Goal: Task Accomplishment & Management: Complete application form

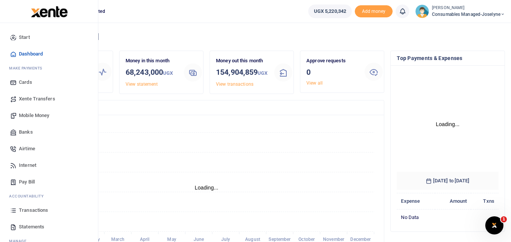
click at [13, 212] on icon at bounding box center [13, 210] width 7 height 7
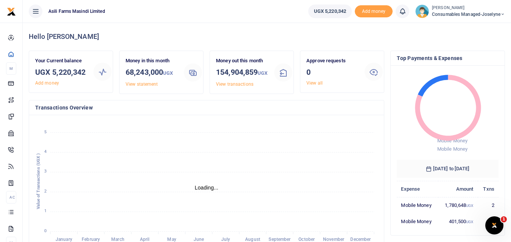
scroll to position [6, 6]
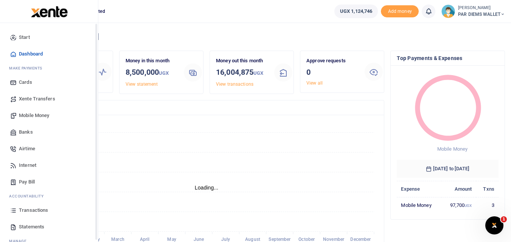
scroll to position [6, 6]
click at [29, 114] on span "Mobile Money" at bounding box center [34, 116] width 30 height 8
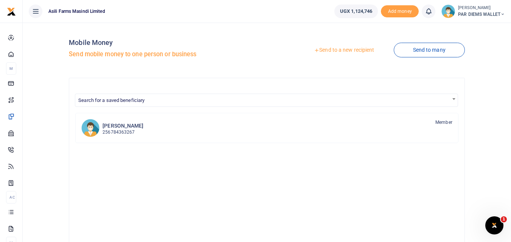
click at [343, 50] on link "Send to a new recipient" at bounding box center [344, 51] width 99 height 14
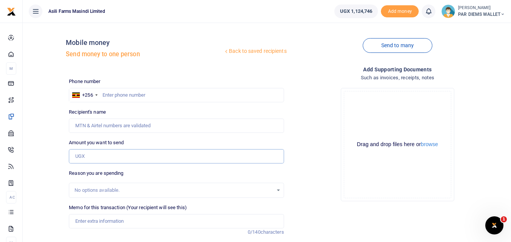
click at [89, 157] on input "Amount you want to send" at bounding box center [176, 156] width 215 height 14
paste input "0788567977"
type input "0788567977"
click at [113, 91] on input "text" at bounding box center [176, 95] width 215 height 14
type input "788567977"
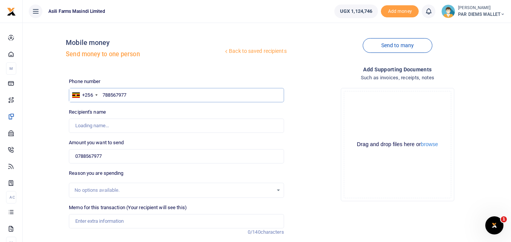
type input "Ivan Owor"
type input "788567977"
click at [128, 157] on input "0788567977" at bounding box center [176, 156] width 215 height 14
type input "0"
type input "45,000"
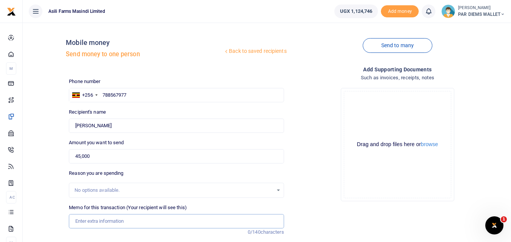
click at [101, 220] on input "Memo for this transaction (Your recipient will see this)" at bounding box center [176, 221] width 215 height 14
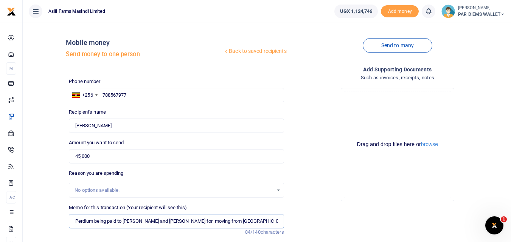
type input "Perdium being paid to Owor Ivan and Kizito for moving from Bunyoro to Amatheon …"
click at [381, 99] on div "Drag and drop files here or browse Powered by Uppy" at bounding box center [397, 144] width 107 height 107
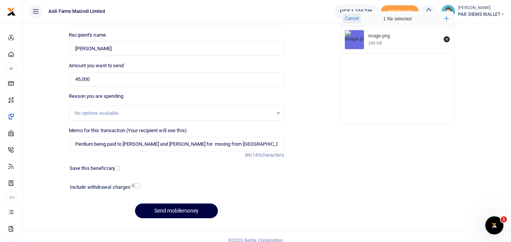
scroll to position [78, 0]
click at [166, 211] on button "Send mobilemoney" at bounding box center [176, 211] width 83 height 15
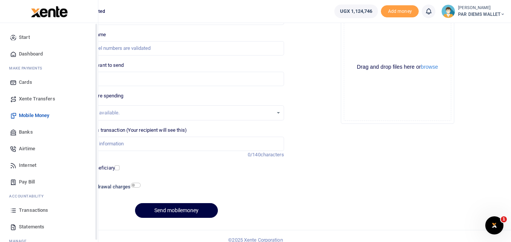
click at [12, 212] on icon at bounding box center [13, 210] width 7 height 7
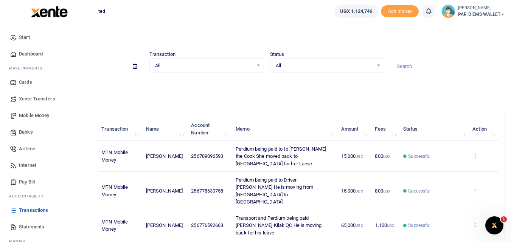
click at [35, 117] on span "Mobile Money" at bounding box center [34, 116] width 30 height 8
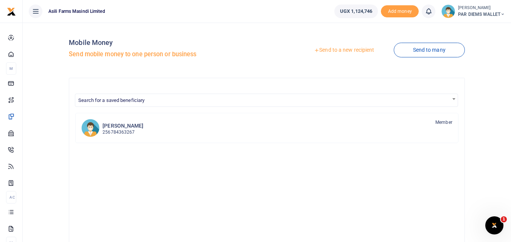
click at [351, 50] on link "Send to a new recipient" at bounding box center [344, 51] width 99 height 14
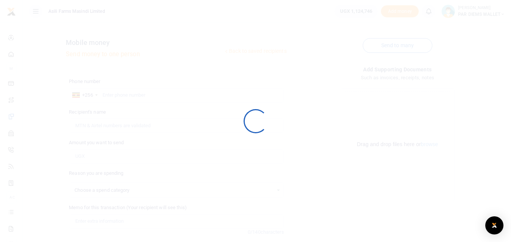
select select
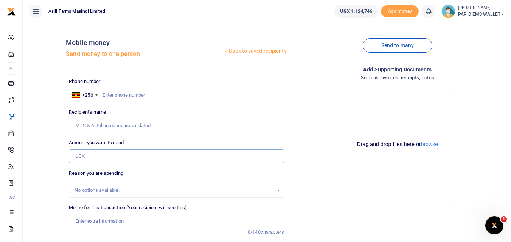
click at [88, 156] on input "Amount you want to send" at bounding box center [176, 156] width 215 height 14
paste input "0761356964"
type input "0761356964"
click at [112, 92] on input "text" at bounding box center [176, 95] width 215 height 14
type input "761356964"
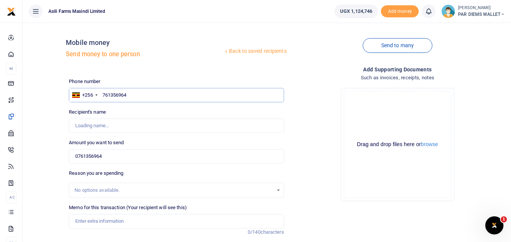
type input "Simon Peter Achilla"
type input "761356964"
click at [107, 158] on input "0761356964" at bounding box center [176, 156] width 215 height 14
type input "0"
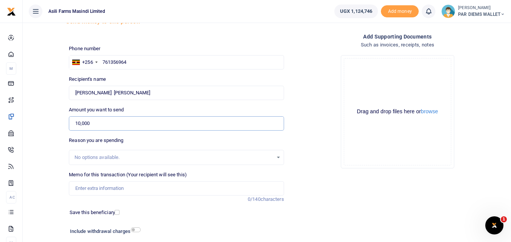
scroll to position [35, 0]
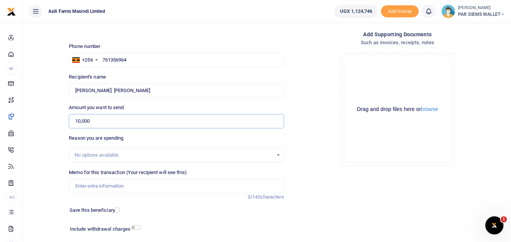
type input "10,000"
click at [119, 185] on input "Memo for this transaction (Your recipient will see this)" at bounding box center [176, 186] width 215 height 14
type input "Perdium for a tireman who is escorting the combine from Kilak"
click at [373, 67] on div "Drag and drop files here or browse Powered by Uppy" at bounding box center [397, 109] width 107 height 107
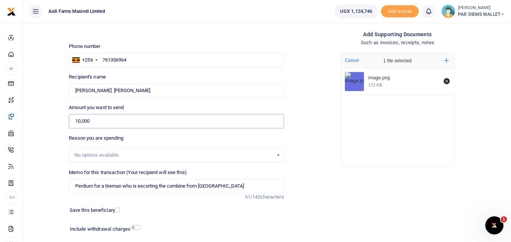
click at [159, 118] on input "10,000" at bounding box center [176, 121] width 215 height 14
type input "1"
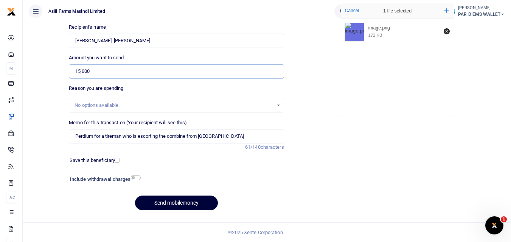
type input "15,000"
click at [183, 200] on button "Send mobilemoney" at bounding box center [176, 203] width 83 height 15
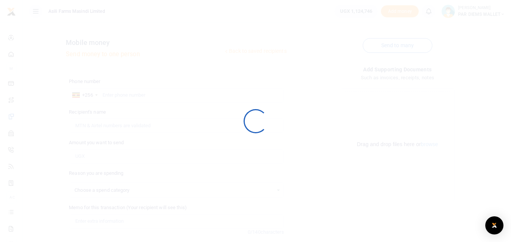
scroll to position [85, 0]
select select
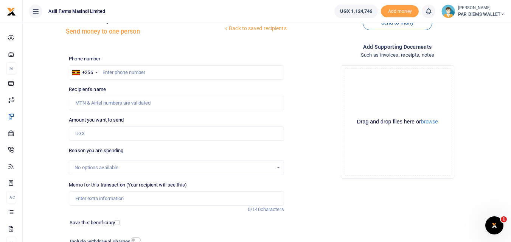
scroll to position [22, 0]
click at [95, 131] on input "Amount you want to send" at bounding box center [176, 134] width 215 height 14
paste input "0779245577"
type input "0779245577"
click at [121, 70] on input "text" at bounding box center [176, 73] width 215 height 14
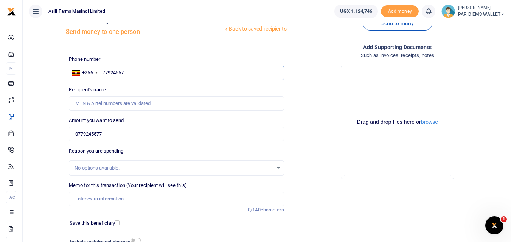
type input "779245577"
type input "Simon Olupot"
type input "779245577"
click at [119, 135] on input "0779245577" at bounding box center [176, 134] width 215 height 14
type input "0"
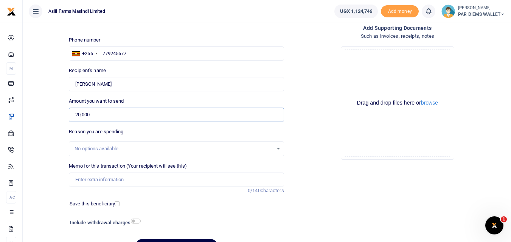
scroll to position [43, 0]
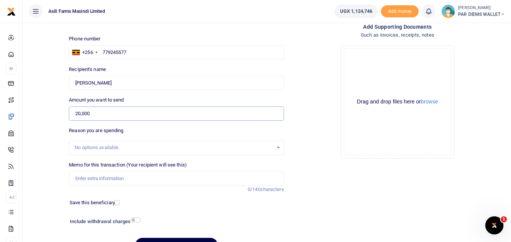
type input "20,000"
click at [109, 182] on input "Memo for this transaction (Your recipient will see this)" at bounding box center [176, 179] width 215 height 14
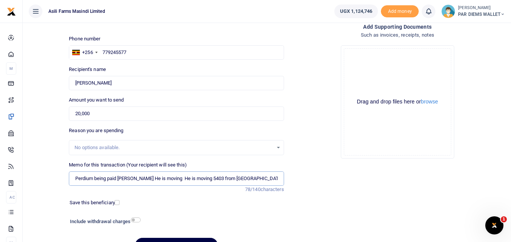
type input "Perdium being paid Simon He is moving He is moving 5403 from Kilak to Bunyoro"
click at [358, 59] on div "Drag and drop files here or browse Powered by Uppy" at bounding box center [397, 101] width 107 height 107
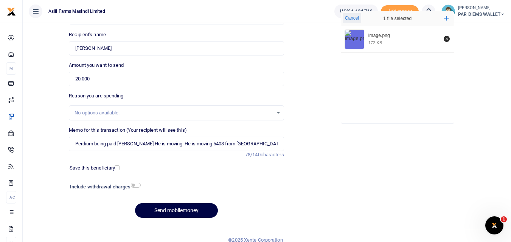
scroll to position [81, 0]
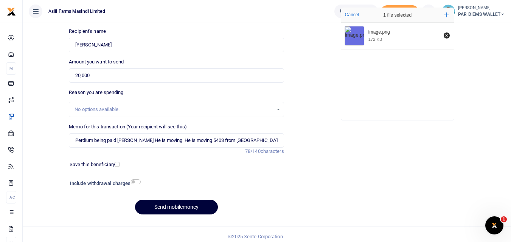
click at [167, 206] on button "Send mobilemoney" at bounding box center [176, 207] width 83 height 15
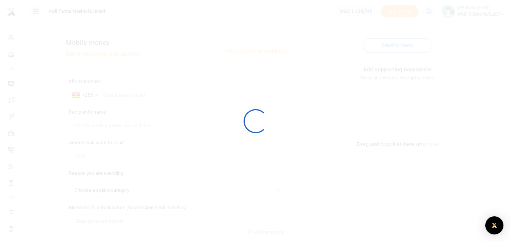
scroll to position [80, 0]
select select
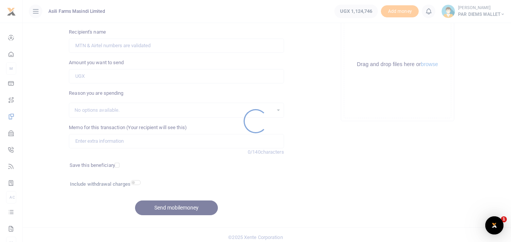
scroll to position [0, 0]
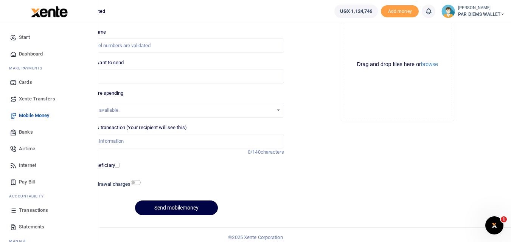
click at [15, 214] on icon at bounding box center [13, 210] width 7 height 7
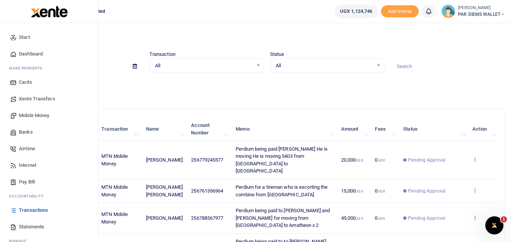
click at [31, 117] on span "Mobile Money" at bounding box center [34, 116] width 30 height 8
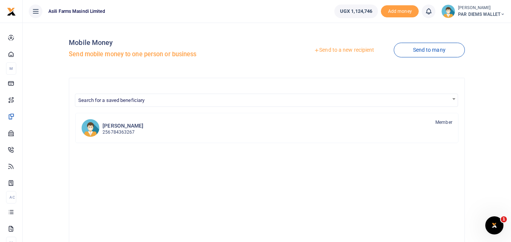
click at [340, 50] on div at bounding box center [255, 121] width 511 height 242
click at [340, 50] on link "Send to a new recipient" at bounding box center [344, 51] width 99 height 14
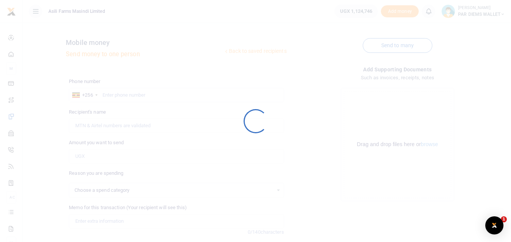
select select
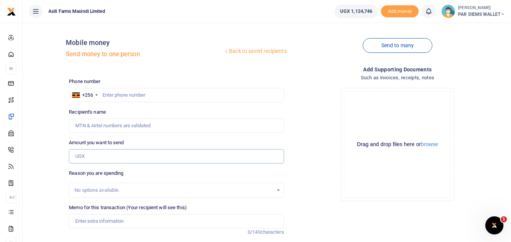
click at [84, 156] on input "Amount you want to send" at bounding box center [176, 156] width 215 height 14
paste input "0791994764"
type input "0791994764"
click at [115, 98] on input "text" at bounding box center [176, 95] width 215 height 14
type input "791994764"
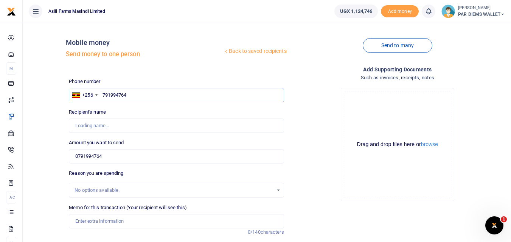
type input "Geofrey Atugonza"
type input "791994764"
click at [124, 155] on input "0791994764" at bounding box center [176, 156] width 215 height 14
type input "0"
type input "15,000"
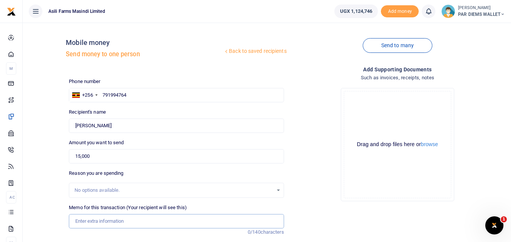
click at [106, 219] on input "Memo for this transaction (Your recipient will see this)" at bounding box center [176, 221] width 215 height 14
type input "Perdium for the driver with the tyres escorting Combine from Kilak"
click at [374, 103] on div "Drag and drop files here or browse Powered by Uppy" at bounding box center [397, 144] width 107 height 107
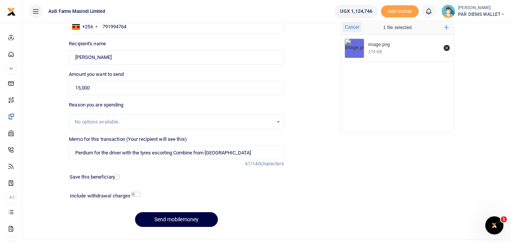
scroll to position [85, 0]
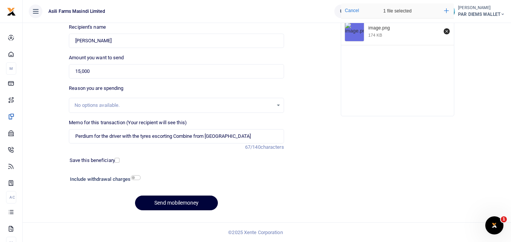
click at [160, 207] on button "Send mobilemoney" at bounding box center [176, 203] width 83 height 15
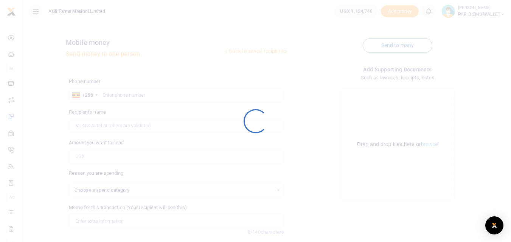
scroll to position [85, 0]
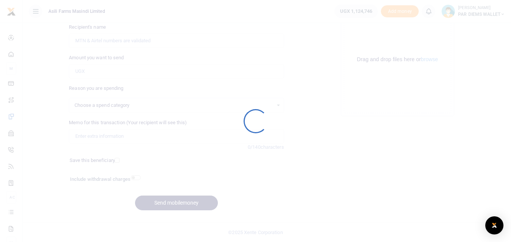
select select
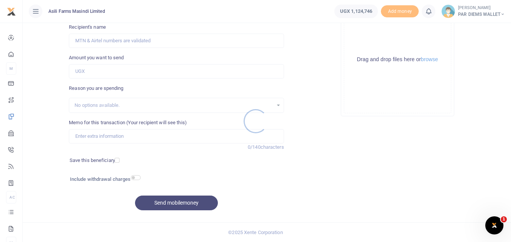
scroll to position [0, 0]
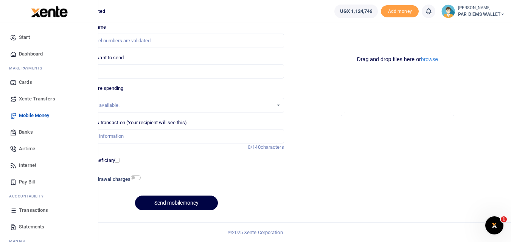
click at [15, 210] on icon at bounding box center [13, 210] width 7 height 7
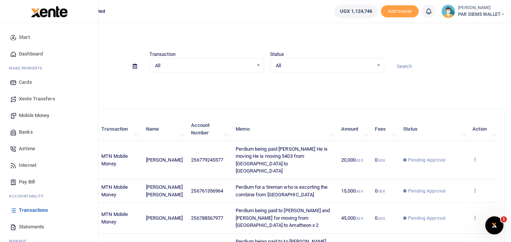
click at [34, 114] on span "Mobile Money" at bounding box center [34, 116] width 30 height 8
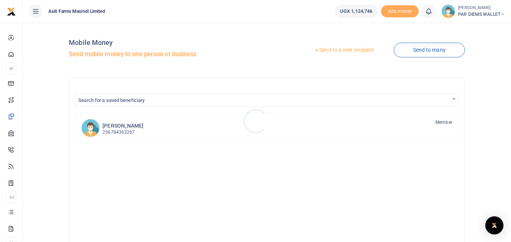
click at [352, 50] on div at bounding box center [255, 121] width 511 height 242
click at [350, 48] on link "Send to a new recipient" at bounding box center [344, 51] width 99 height 14
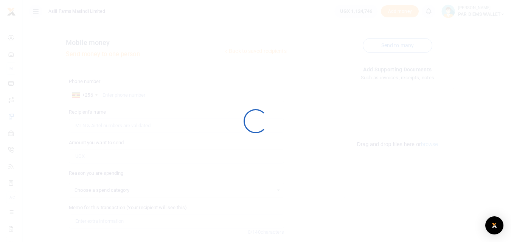
select select
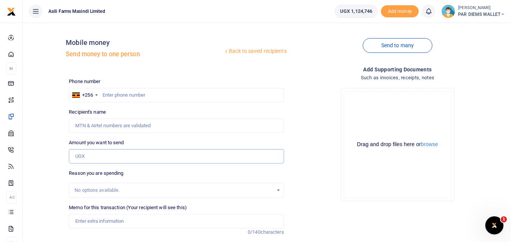
click at [82, 153] on input "Amount you want to send" at bounding box center [176, 156] width 215 height 14
paste input "0777043841"
type input "0777043841"
click at [114, 97] on input "text" at bounding box center [176, 95] width 215 height 14
type input "777043841"
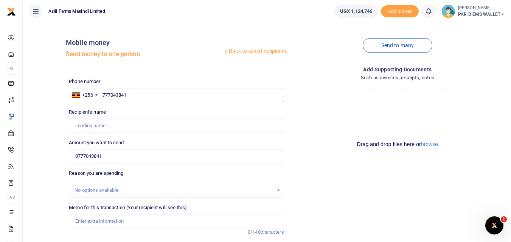
type input "Innocent Ruteisire"
type input "777043841"
click at [113, 156] on input "0777043841" at bounding box center [176, 156] width 215 height 14
type input "0"
type input "1"
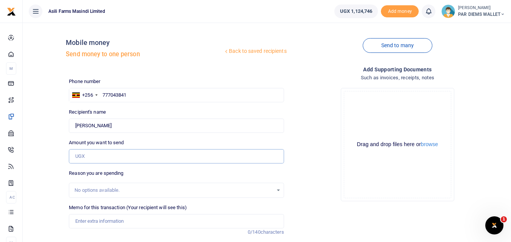
type input "0"
type input "105,000"
click at [109, 224] on input "Memo for this transaction (Your recipient will see this)" at bounding box center [176, 221] width 215 height 14
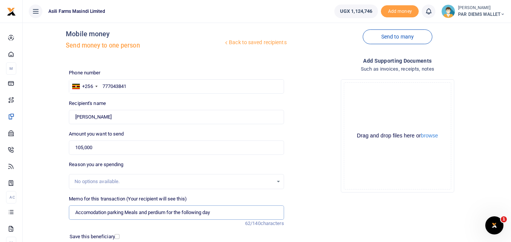
scroll to position [7, 0]
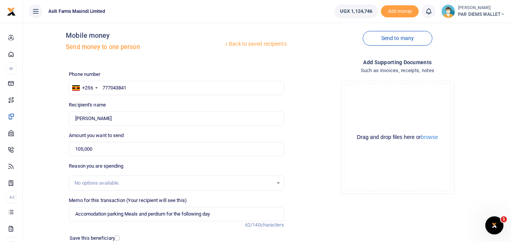
click at [376, 96] on div "Drag and drop files here or browse Powered by Uppy" at bounding box center [397, 137] width 107 height 107
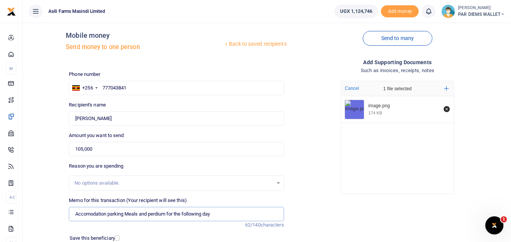
click at [219, 215] on input "Accomodation parking Meals and perdium for the following day" at bounding box center [176, 214] width 215 height 14
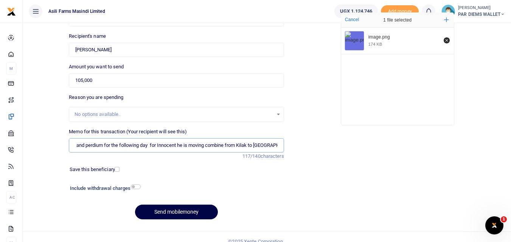
scroll to position [85, 0]
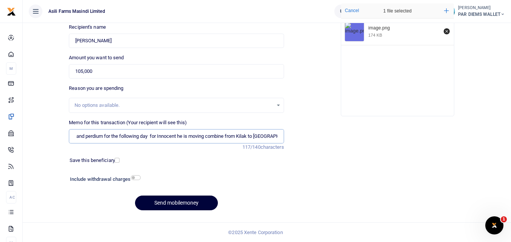
type input "Accomodation parking Meals and perdium for the following day for Innocent he is…"
click at [174, 207] on button "Send mobilemoney" at bounding box center [176, 203] width 83 height 15
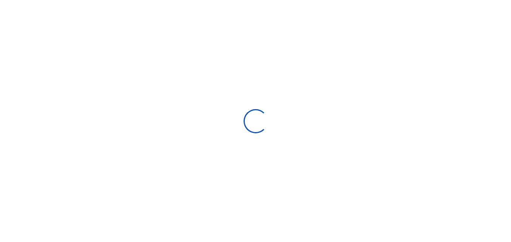
select select
